Goal: Leave review/rating: Share an evaluation or opinion about a product, service, or content

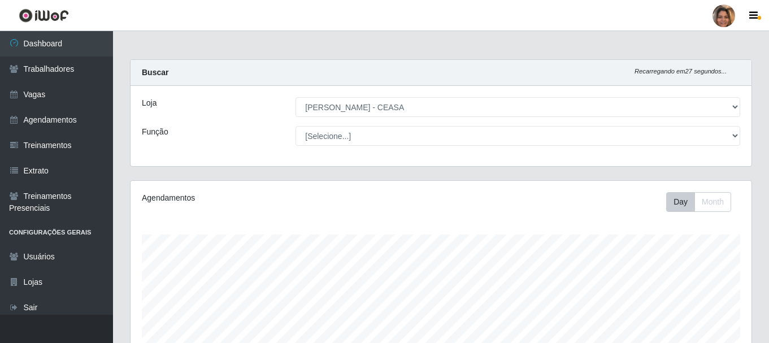
select select "474"
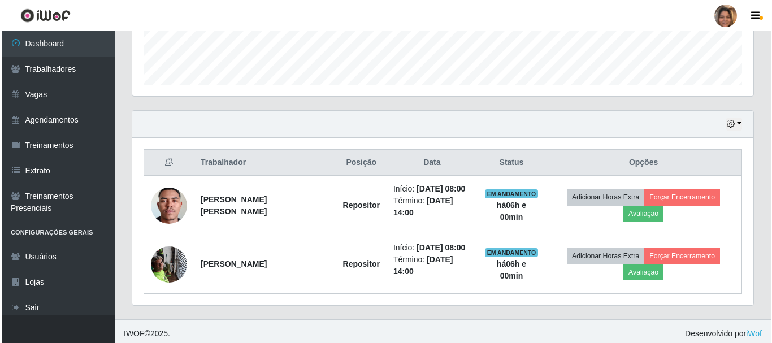
scroll to position [235, 621]
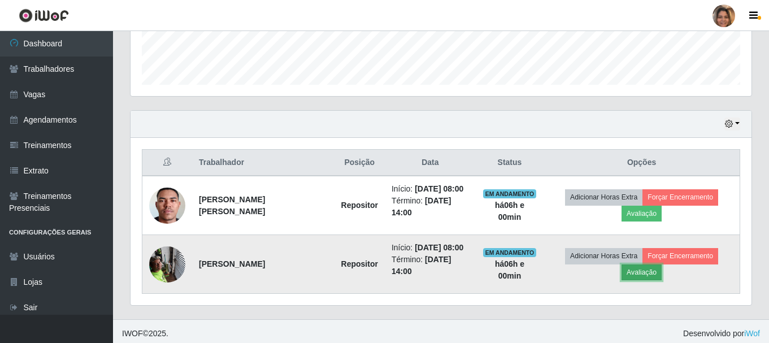
click at [645, 276] on button "Avaliação" at bounding box center [642, 272] width 40 height 16
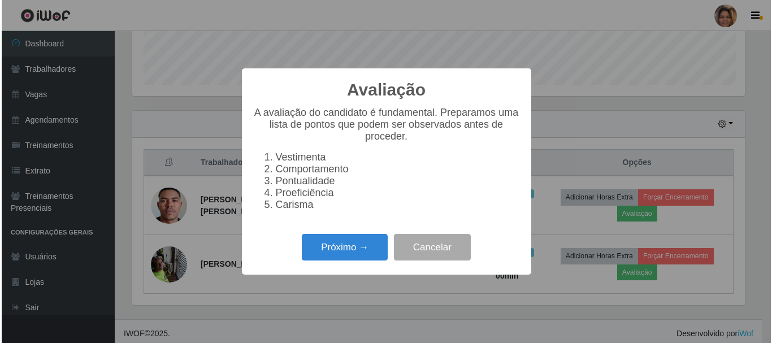
scroll to position [235, 615]
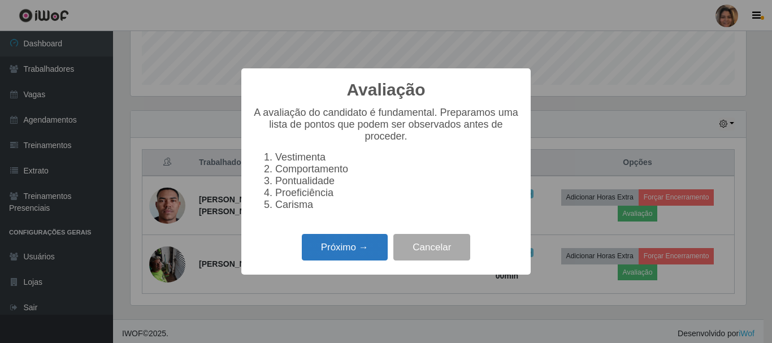
click at [324, 253] on button "Próximo →" at bounding box center [345, 247] width 86 height 27
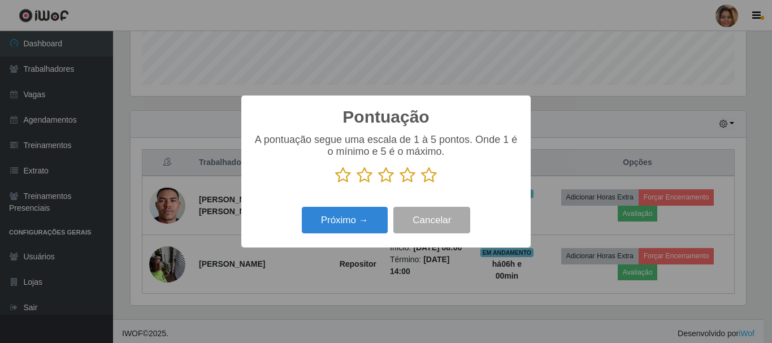
click at [439, 172] on p at bounding box center [386, 175] width 267 height 17
click at [437, 175] on p at bounding box center [386, 175] width 267 height 17
click at [429, 180] on icon at bounding box center [429, 175] width 16 height 17
click at [421, 184] on input "radio" at bounding box center [421, 184] width 0 height 0
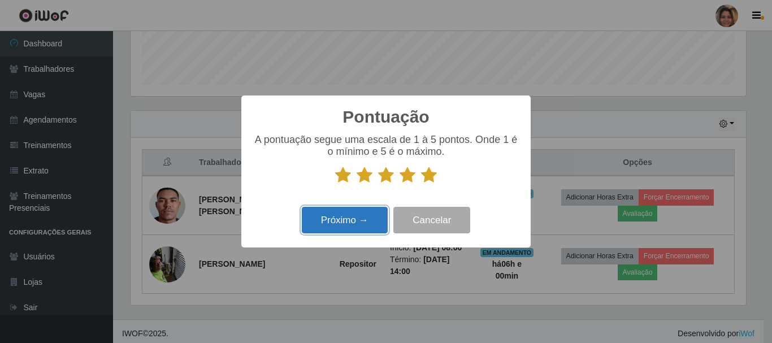
click at [361, 216] on button "Próximo →" at bounding box center [345, 220] width 86 height 27
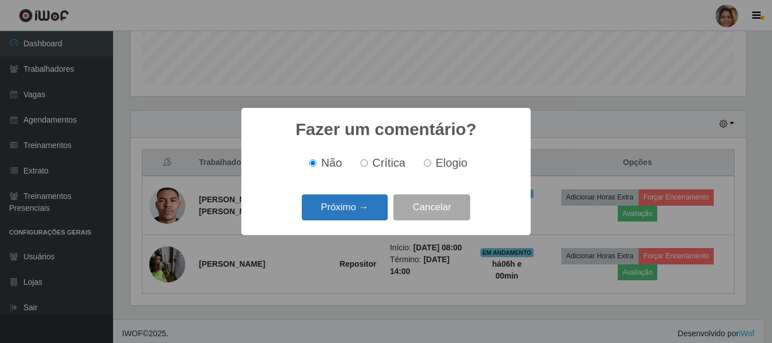
click at [361, 208] on button "Próximo →" at bounding box center [345, 207] width 86 height 27
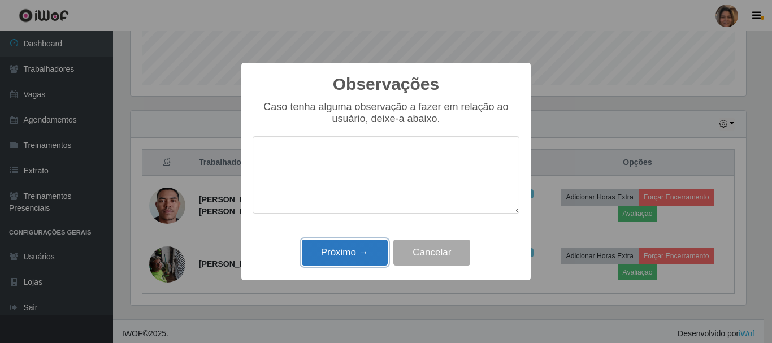
click at [345, 255] on button "Próximo →" at bounding box center [345, 253] width 86 height 27
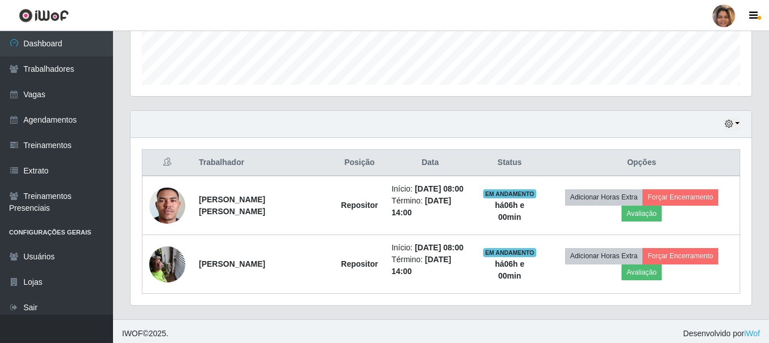
scroll to position [235, 621]
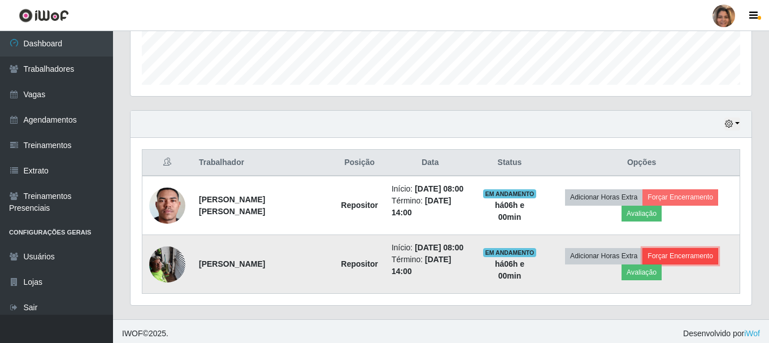
click at [683, 254] on button "Forçar Encerramento" at bounding box center [681, 256] width 76 height 16
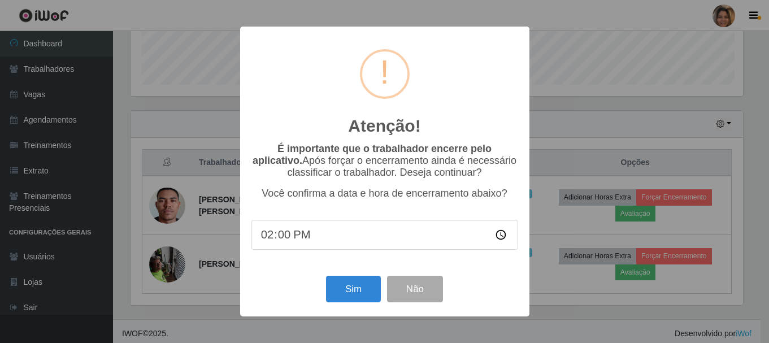
scroll to position [235, 615]
click at [343, 294] on button "Sim" at bounding box center [354, 289] width 55 height 27
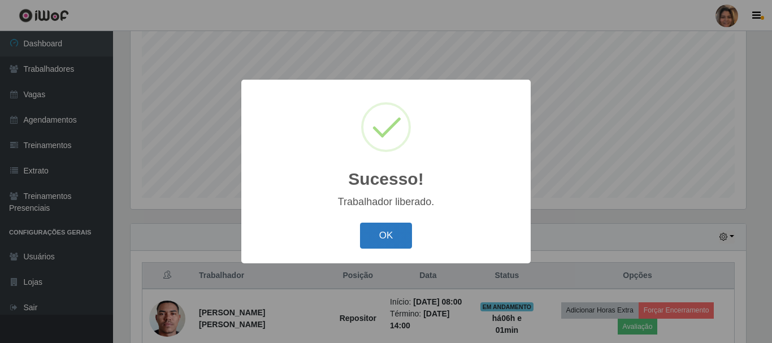
click at [375, 238] on button "OK" at bounding box center [386, 236] width 53 height 27
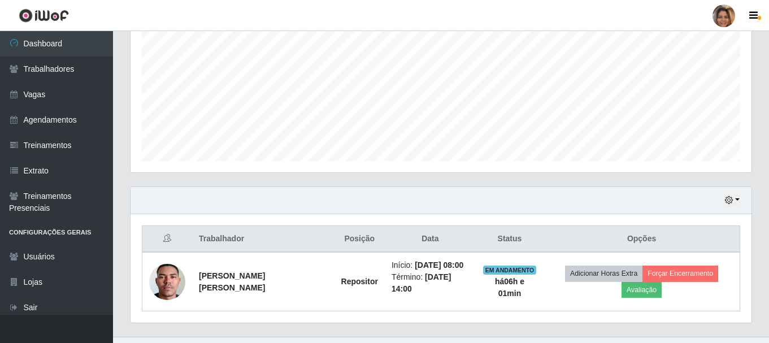
scroll to position [265, 0]
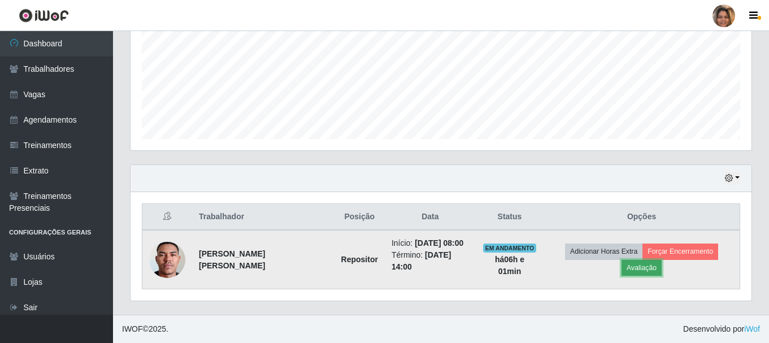
click at [632, 266] on button "Avaliação" at bounding box center [642, 268] width 40 height 16
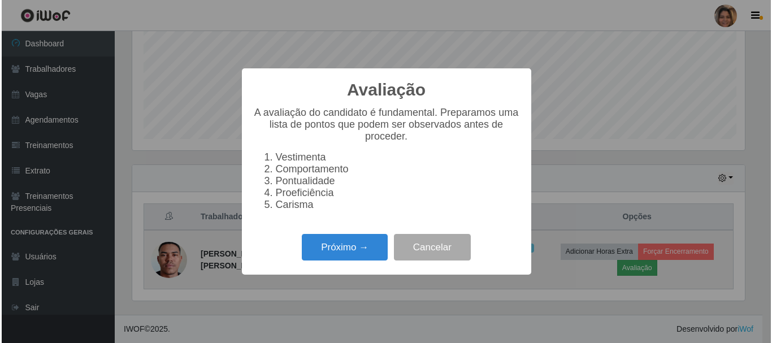
scroll to position [235, 615]
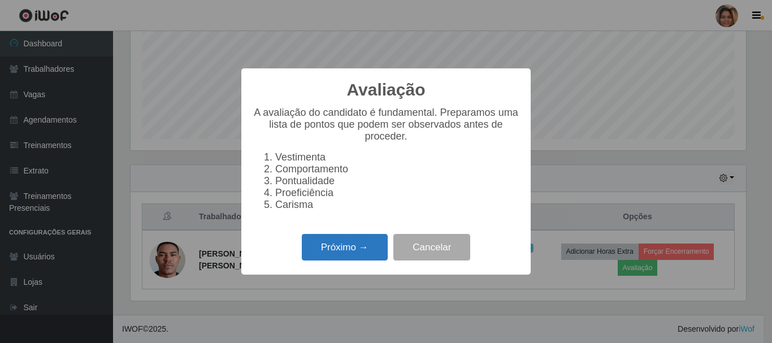
click at [359, 252] on button "Próximo →" at bounding box center [345, 247] width 86 height 27
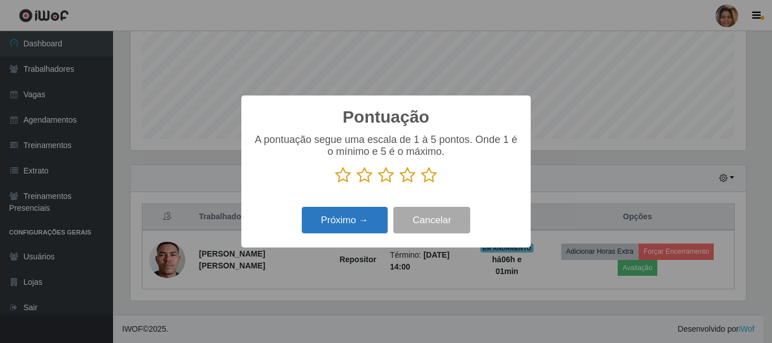
scroll to position [564849, 564468]
click at [432, 181] on icon at bounding box center [429, 175] width 16 height 17
click at [421, 184] on input "radio" at bounding box center [421, 184] width 0 height 0
click at [350, 228] on button "Próximo →" at bounding box center [345, 220] width 86 height 27
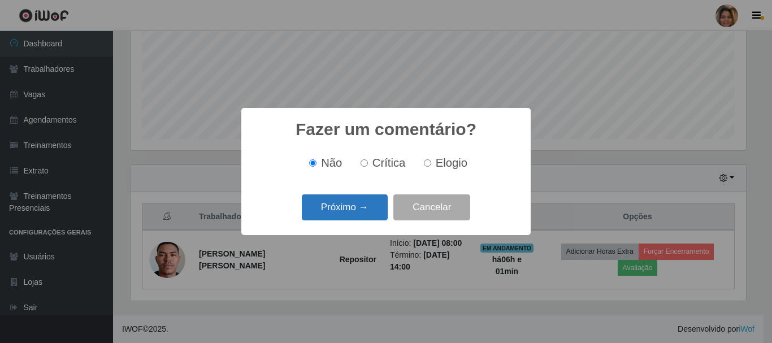
click at [355, 209] on button "Próximo →" at bounding box center [345, 207] width 86 height 27
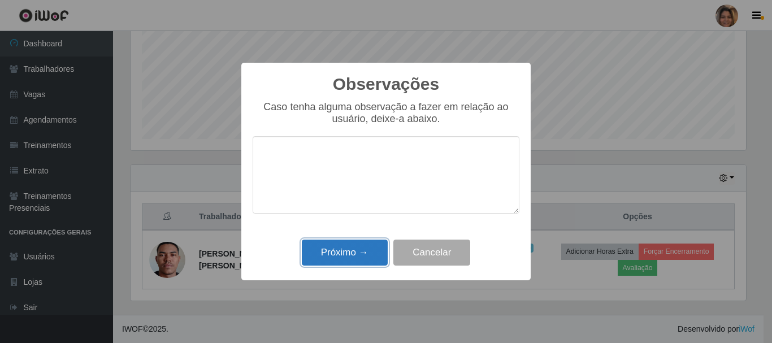
click at [352, 253] on button "Próximo →" at bounding box center [345, 253] width 86 height 27
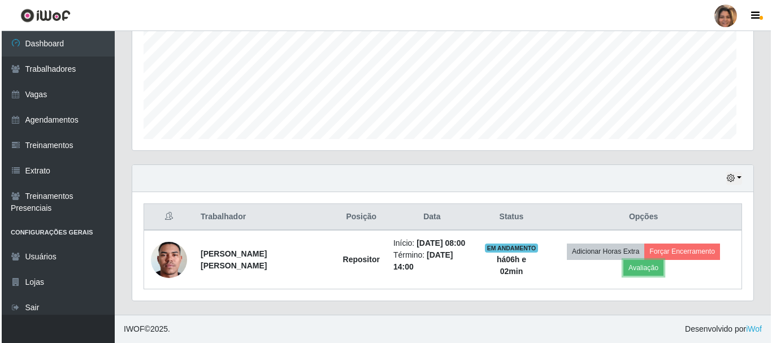
scroll to position [235, 621]
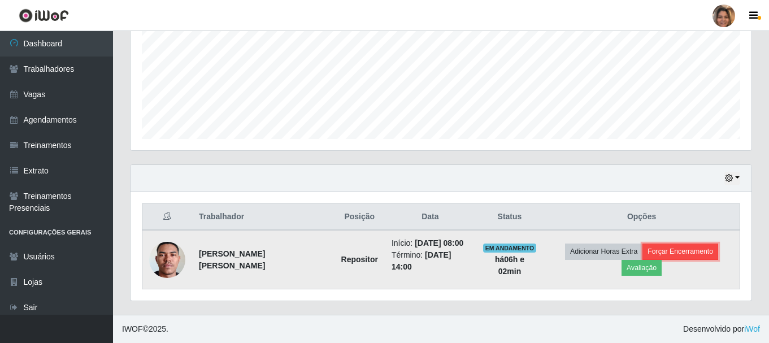
click at [702, 246] on button "Forçar Encerramento" at bounding box center [681, 252] width 76 height 16
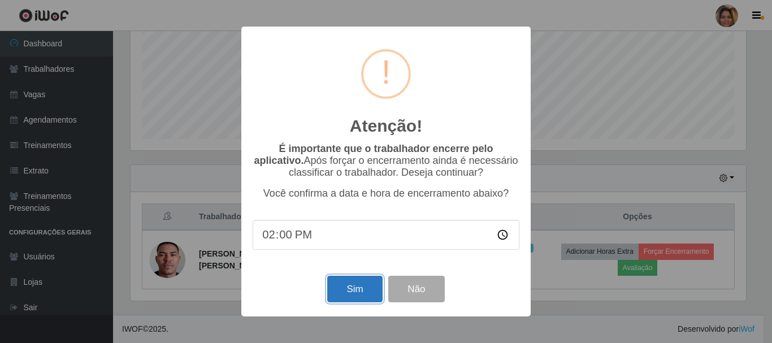
click at [365, 293] on button "Sim" at bounding box center [354, 289] width 55 height 27
